Goal: Unclear: Browse casually

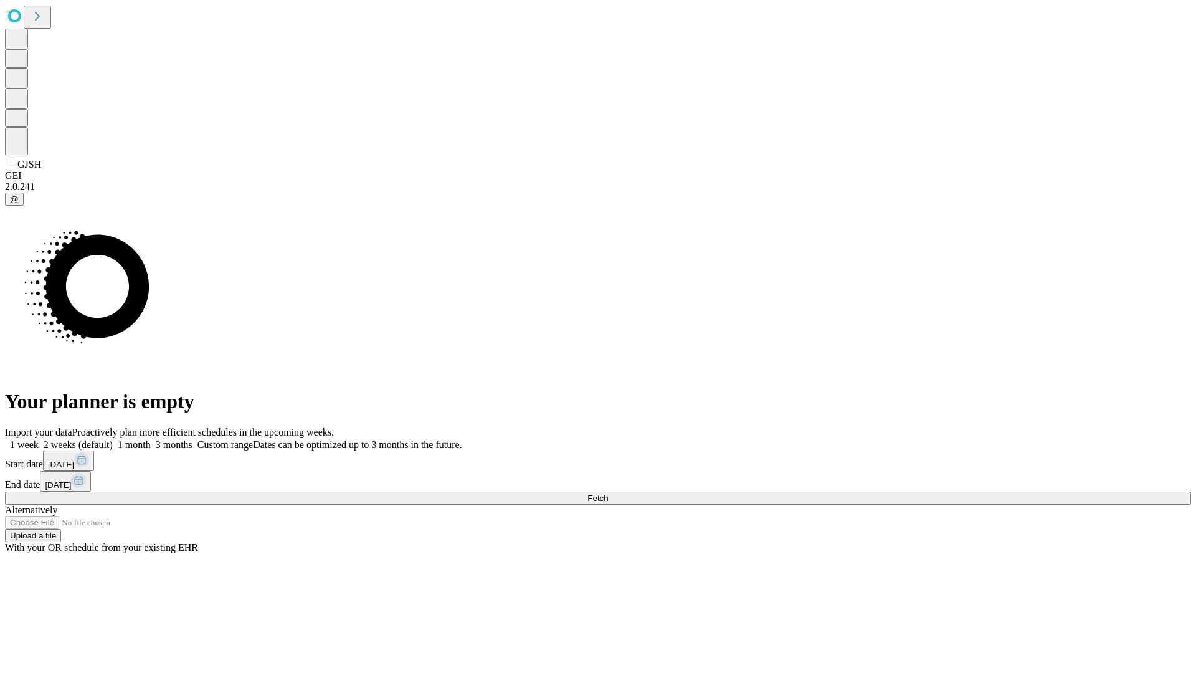
click at [608, 493] on span "Fetch" at bounding box center [597, 497] width 21 height 9
